Goal: Task Accomplishment & Management: Manage account settings

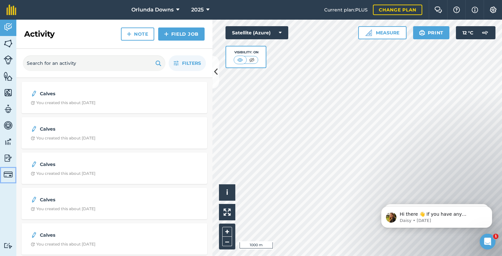
click at [10, 178] on img at bounding box center [8, 174] width 9 height 9
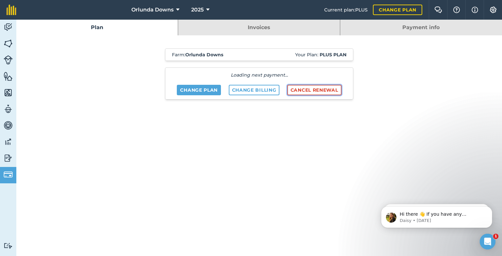
click at [301, 90] on div "Loading next payment... Change plan Change billing Cancel renewal" at bounding box center [259, 83] width 188 height 32
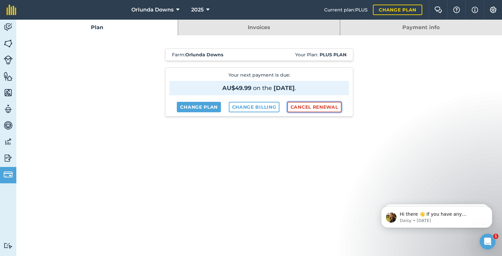
click at [309, 104] on button "Cancel renewal" at bounding box center [314, 107] width 54 height 10
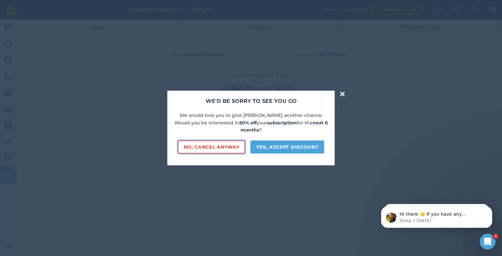
click at [243, 140] on button "No, cancel anyway" at bounding box center [212, 146] width 68 height 13
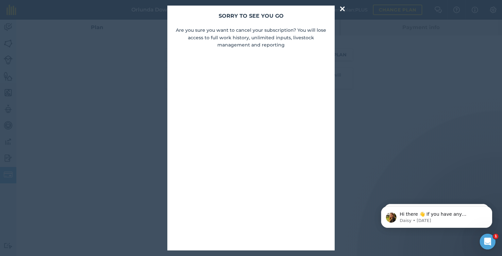
click at [342, 8] on button "×" at bounding box center [343, 8] width 8 height 13
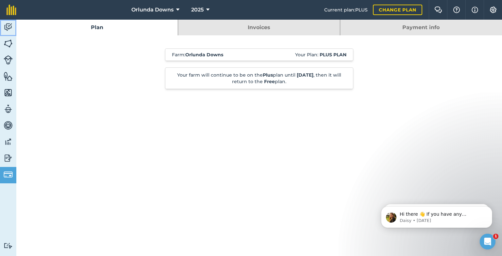
click at [8, 28] on img at bounding box center [8, 27] width 9 height 10
